Goal: Task Accomplishment & Management: Complete application form

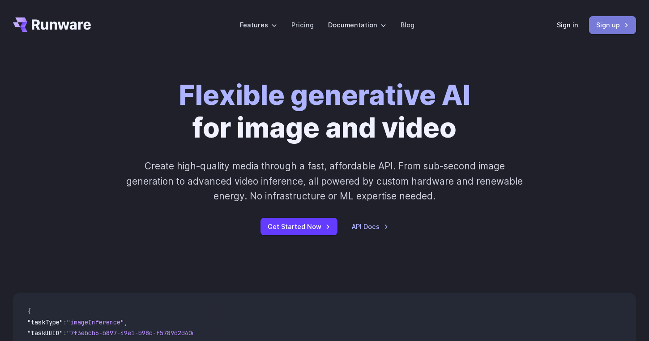
click at [612, 26] on link "Sign up" at bounding box center [612, 24] width 47 height 17
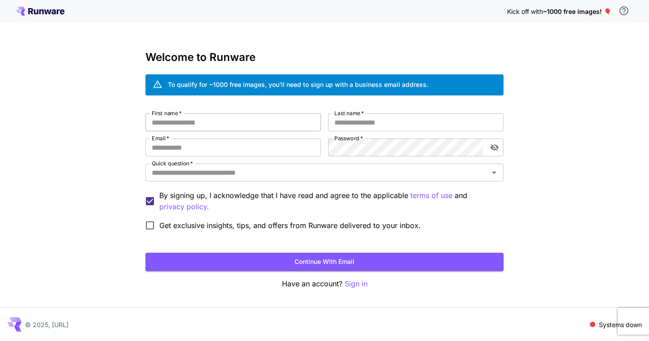
click at [242, 124] on input "First name   *" at bounding box center [232, 122] width 175 height 18
type input "*****"
type input "*"
type input "*****"
type input "**********"
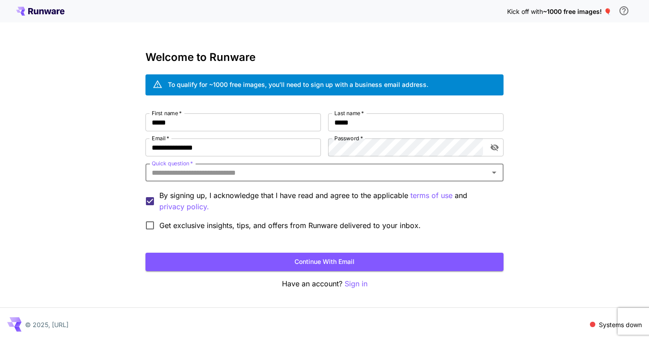
click at [205, 173] on input "Quick question   *" at bounding box center [317, 172] width 338 height 13
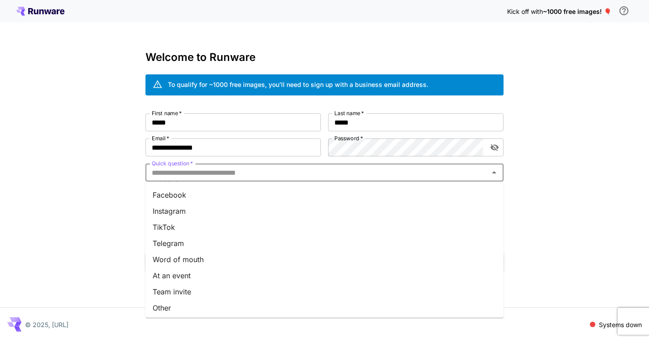
scroll to position [112, 0]
click at [192, 259] on li "Word of mouth" at bounding box center [324, 258] width 358 height 16
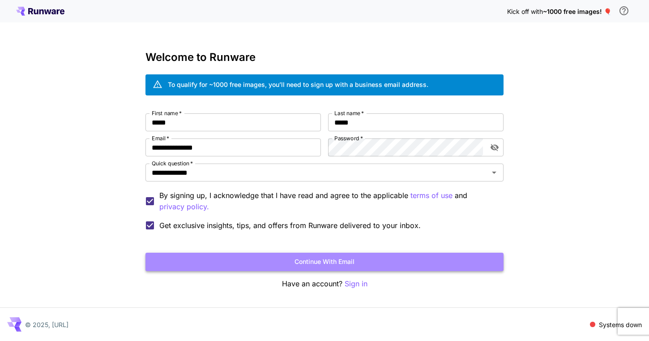
click at [193, 263] on button "Continue with email" at bounding box center [324, 261] width 358 height 18
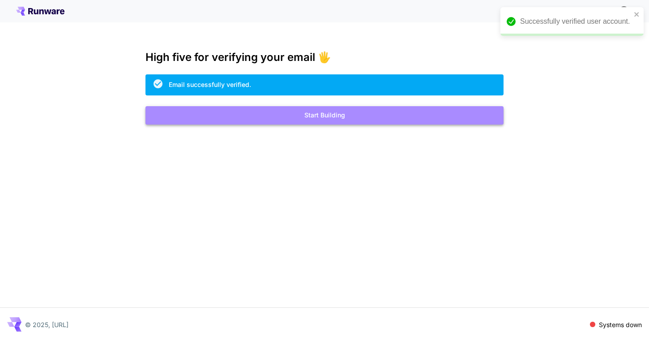
click at [377, 119] on button "Start Building" at bounding box center [324, 115] width 358 height 18
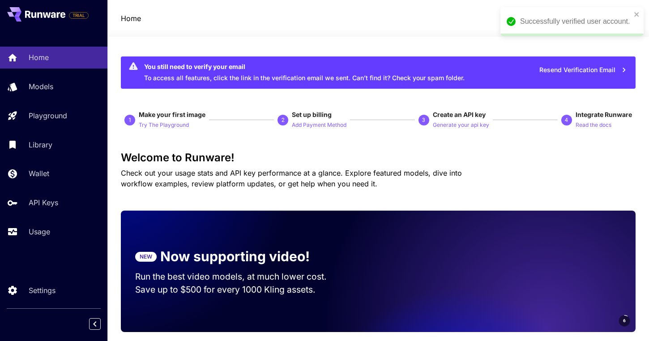
click at [633, 15] on div "Successfully verified user account." at bounding box center [569, 21] width 130 height 16
click at [639, 13] on icon "close" at bounding box center [637, 14] width 6 height 7
click at [625, 21] on icon at bounding box center [621, 18] width 11 height 11
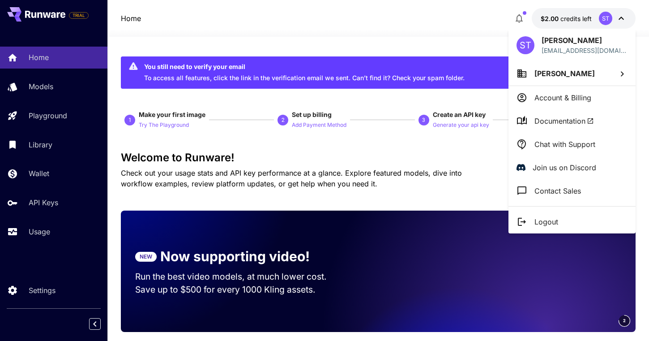
click at [625, 21] on div at bounding box center [324, 170] width 649 height 341
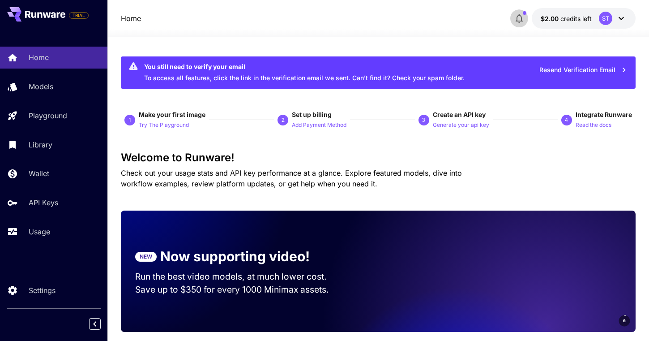
click at [516, 17] on icon "button" at bounding box center [519, 18] width 11 height 11
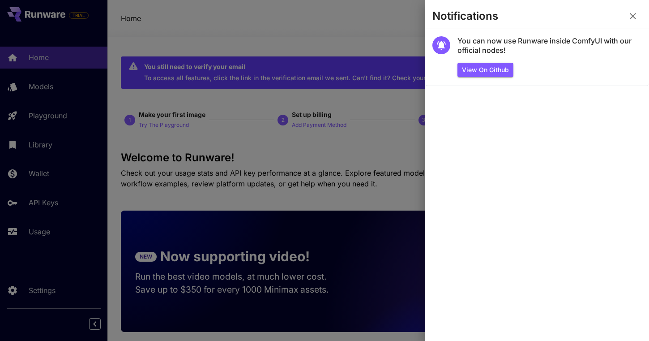
click at [371, 30] on div at bounding box center [324, 170] width 649 height 341
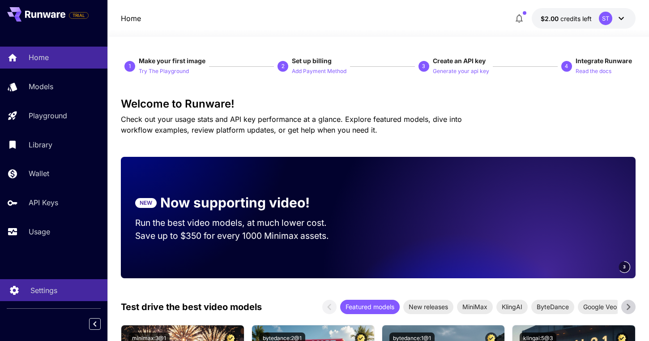
click at [45, 281] on link "Settings" at bounding box center [53, 290] width 107 height 22
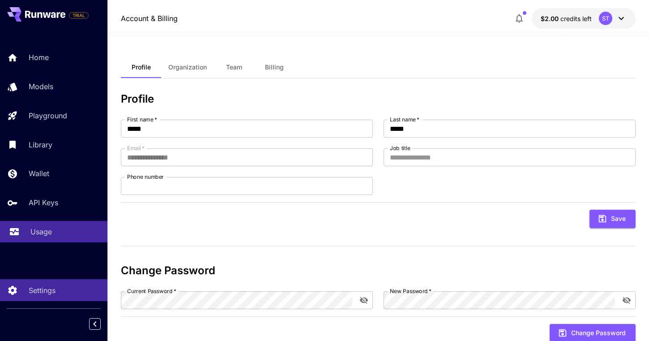
click at [63, 234] on div "Usage" at bounding box center [65, 231] width 70 height 11
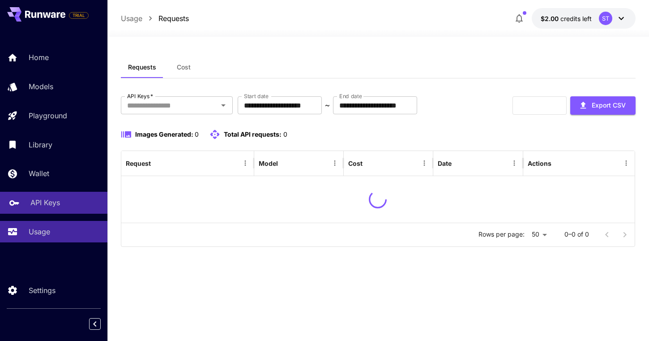
click at [68, 210] on link "API Keys" at bounding box center [53, 203] width 107 height 22
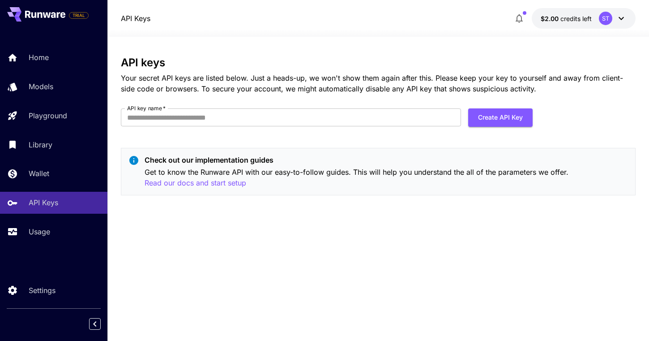
click at [84, 188] on div "Home Models Playground Library Wallet API Keys Usage" at bounding box center [53, 145] width 107 height 196
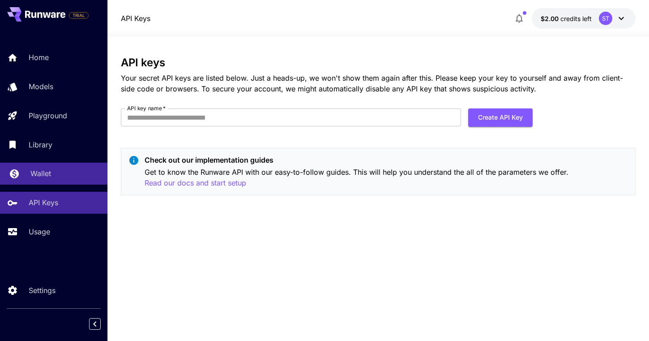
click at [71, 175] on div "Wallet" at bounding box center [65, 173] width 70 height 11
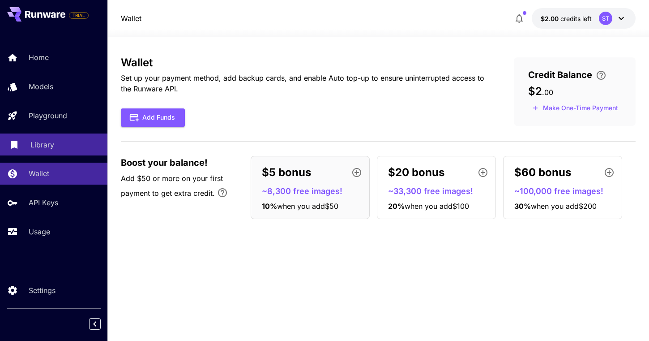
click at [78, 150] on div "Library" at bounding box center [65, 144] width 70 height 11
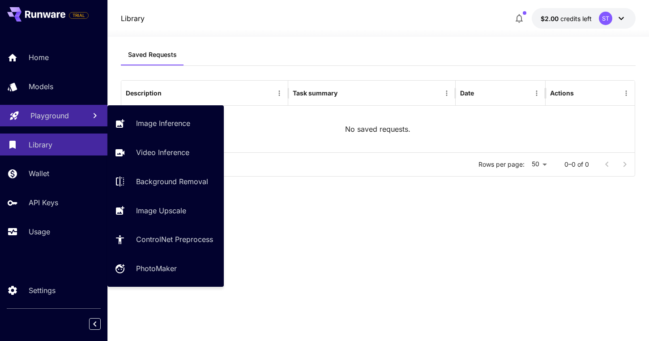
click at [66, 113] on p "Playground" at bounding box center [49, 115] width 38 height 11
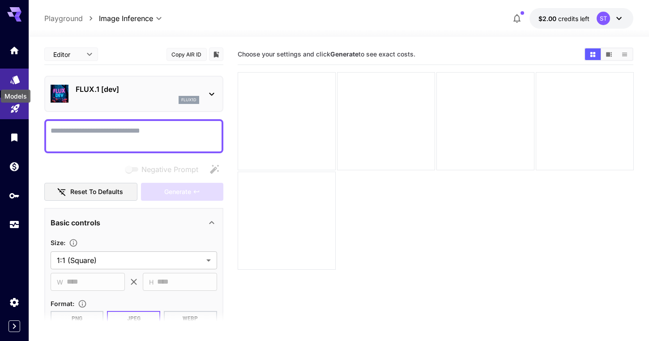
click at [12, 79] on icon "Models" at bounding box center [14, 76] width 9 height 9
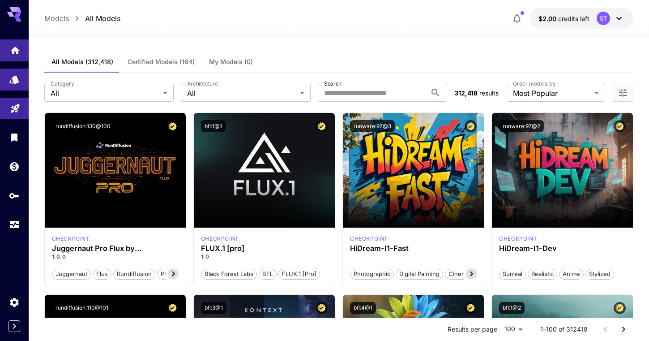
click at [16, 56] on link at bounding box center [14, 50] width 29 height 22
